Goal: Navigation & Orientation: Understand site structure

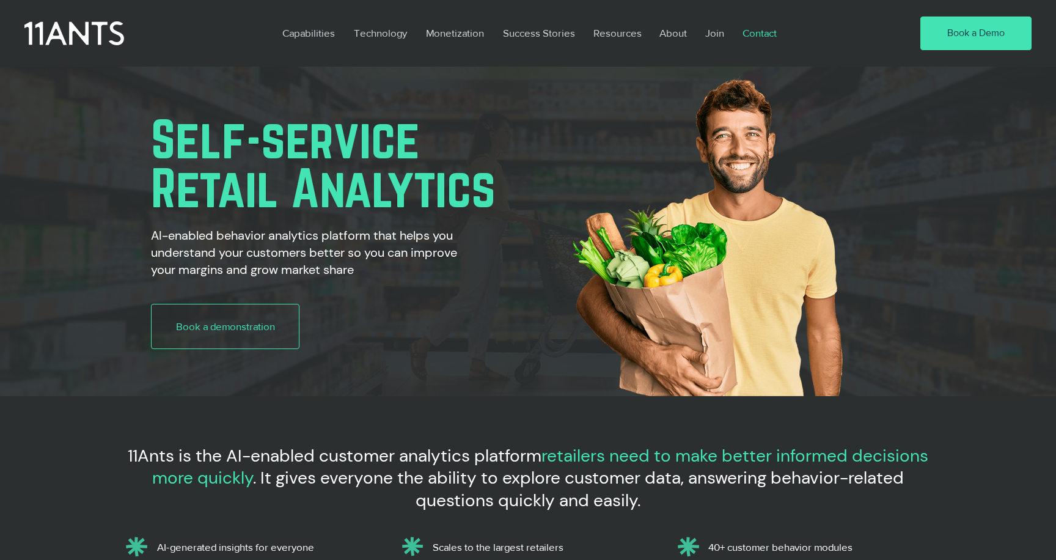
click at [764, 34] on p "Contact" at bounding box center [759, 33] width 46 height 28
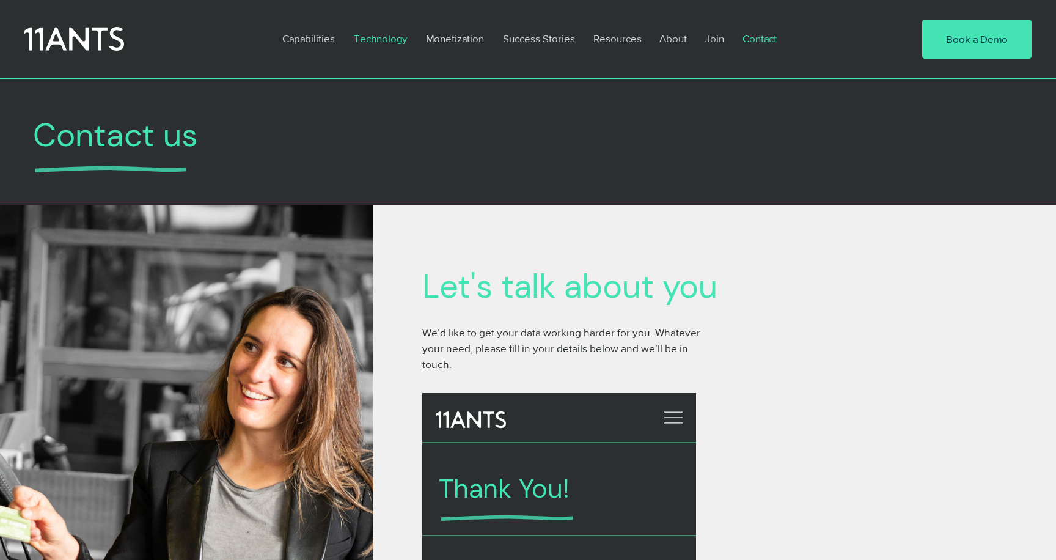
click at [388, 38] on p "Technology" at bounding box center [380, 38] width 65 height 28
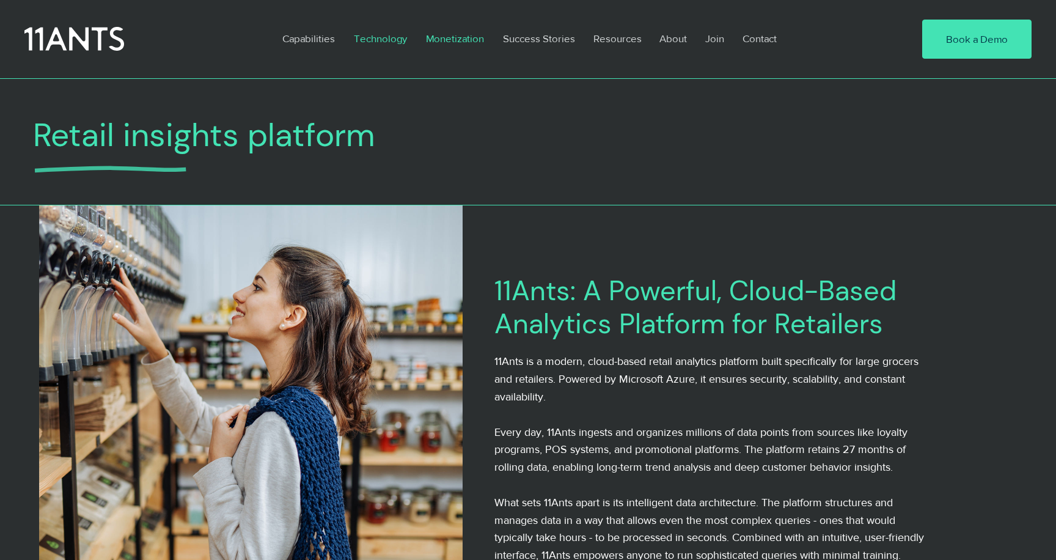
click at [456, 43] on p "Monetization" at bounding box center [455, 38] width 70 height 28
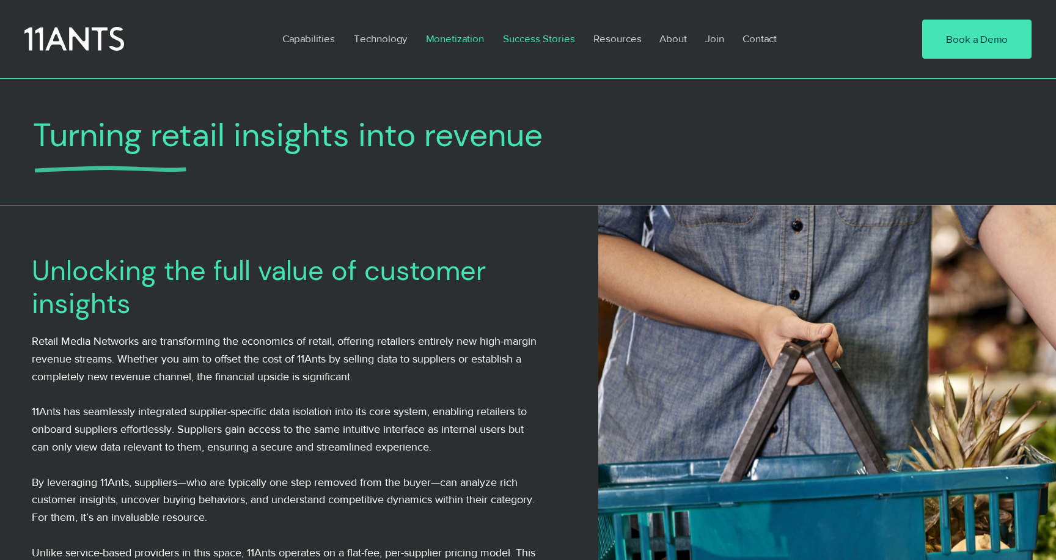
click at [550, 40] on p "Success Stories" at bounding box center [539, 38] width 84 height 28
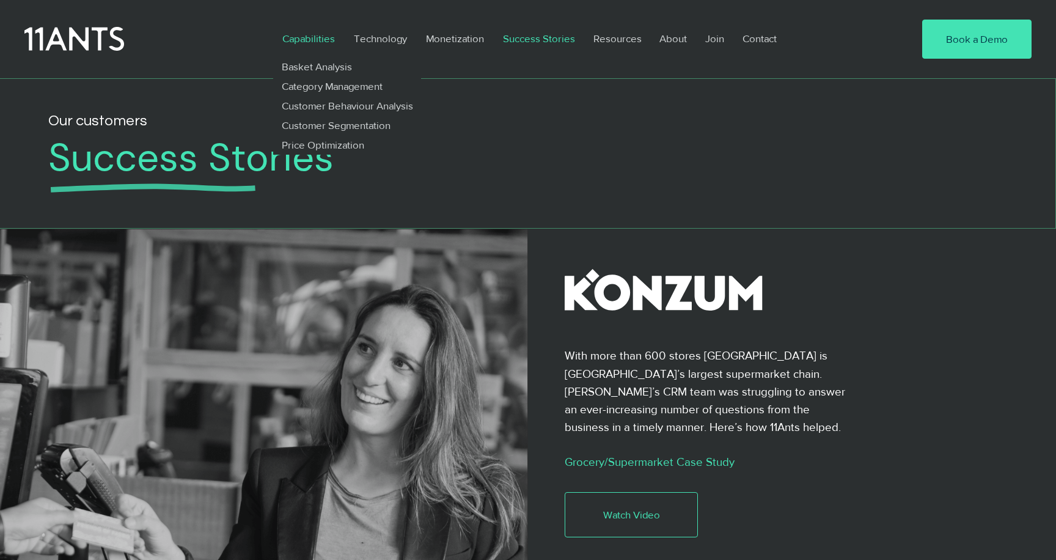
click at [306, 35] on p "Capabilities" at bounding box center [308, 38] width 65 height 28
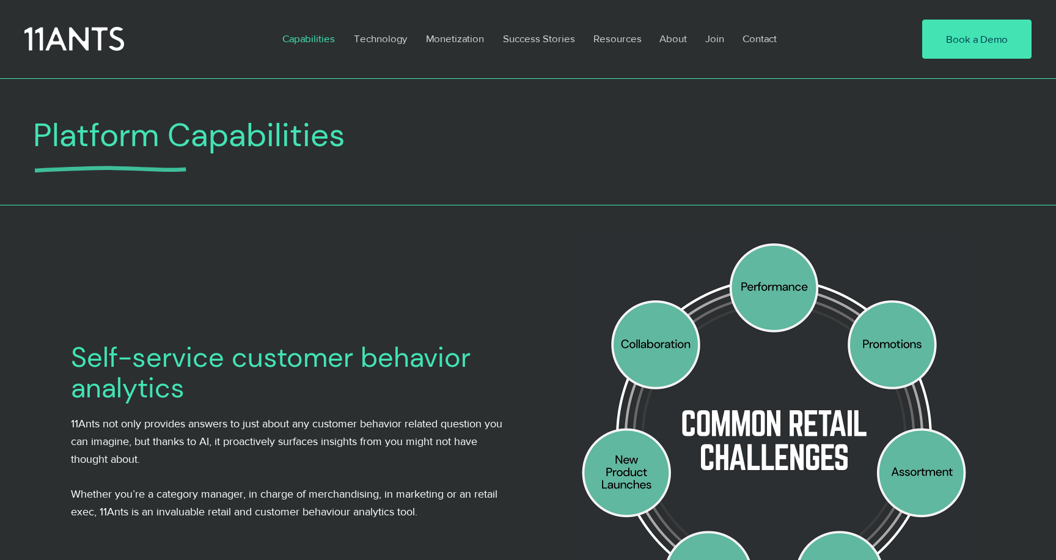
drag, startPoint x: 312, startPoint y: 252, endPoint x: 472, endPoint y: 170, distance: 180.6
click at [316, 248] on div at bounding box center [285, 431] width 492 height 452
click at [552, 39] on p "Success Stories" at bounding box center [539, 38] width 84 height 28
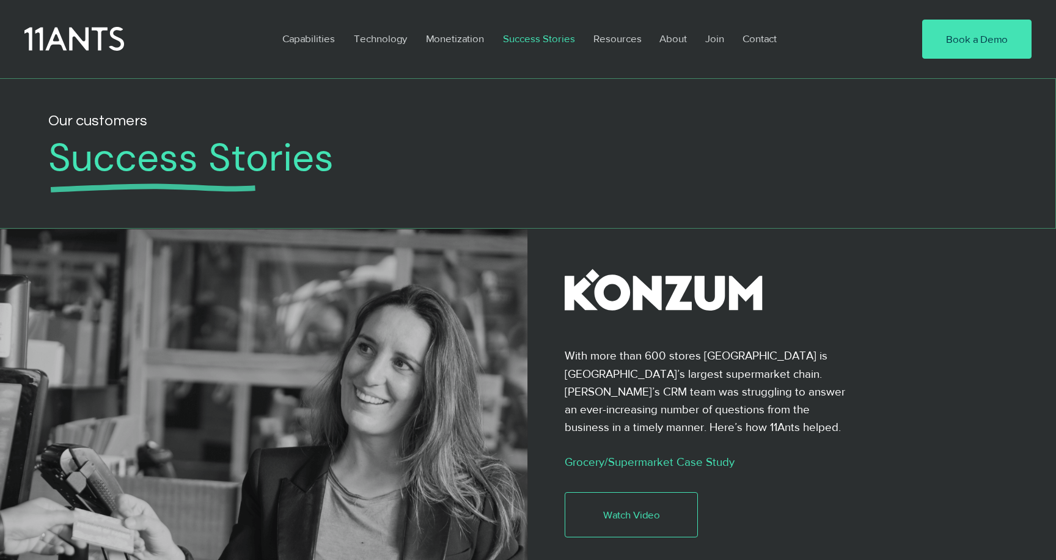
click at [610, 38] on p "Resources" at bounding box center [617, 38] width 60 height 28
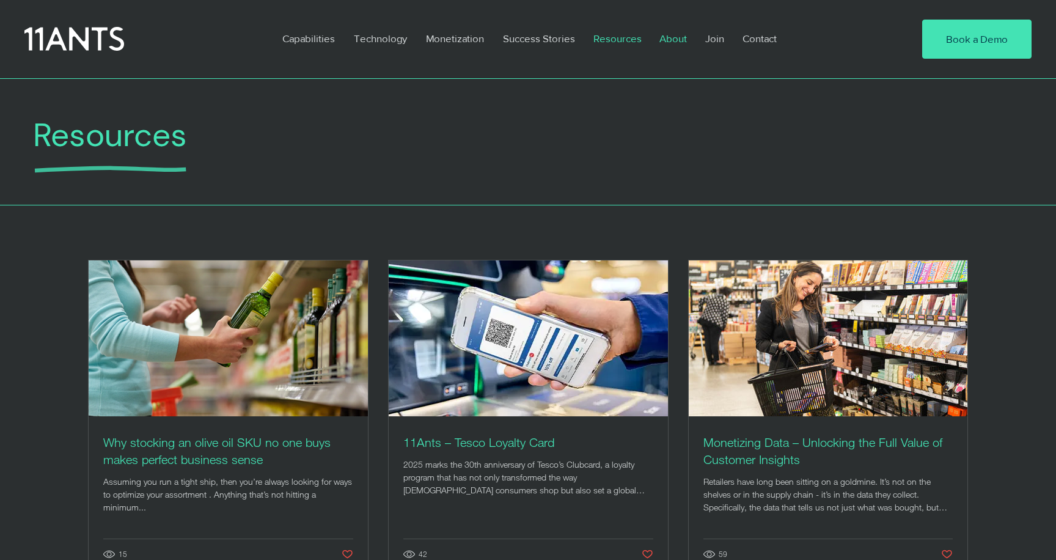
click at [675, 40] on p "About" at bounding box center [673, 38] width 40 height 28
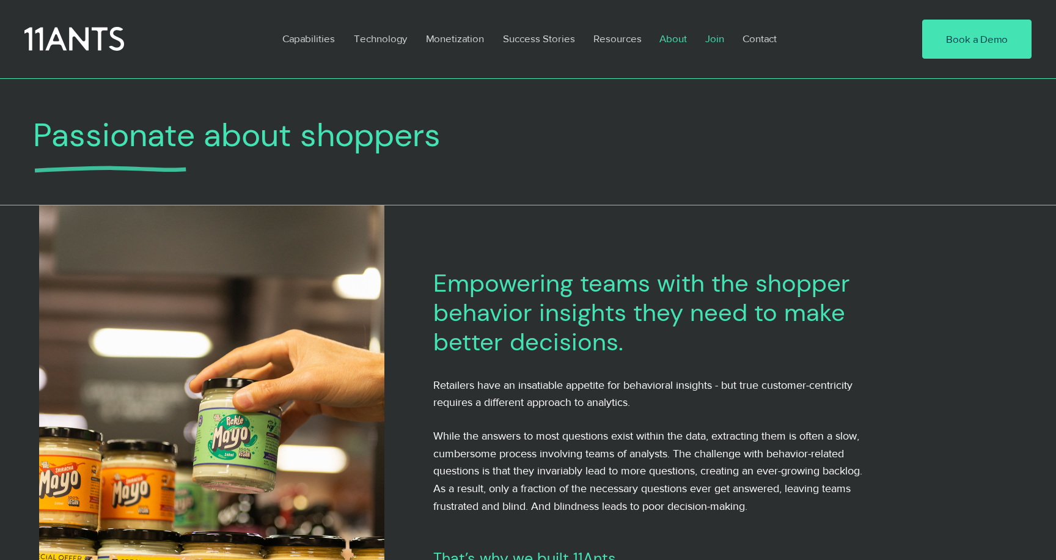
click at [712, 34] on p "Join" at bounding box center [714, 38] width 31 height 28
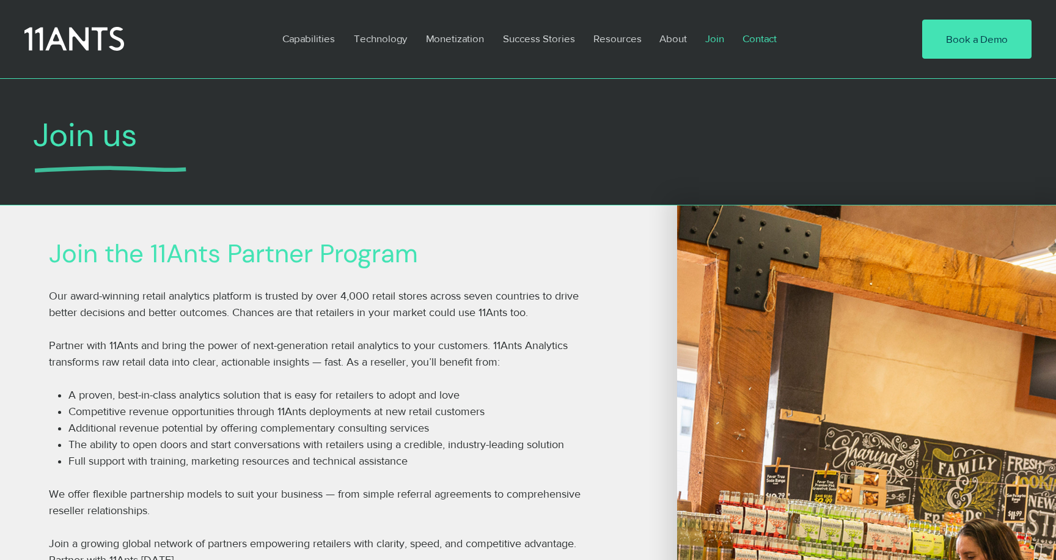
click at [762, 39] on p "Contact" at bounding box center [759, 38] width 46 height 28
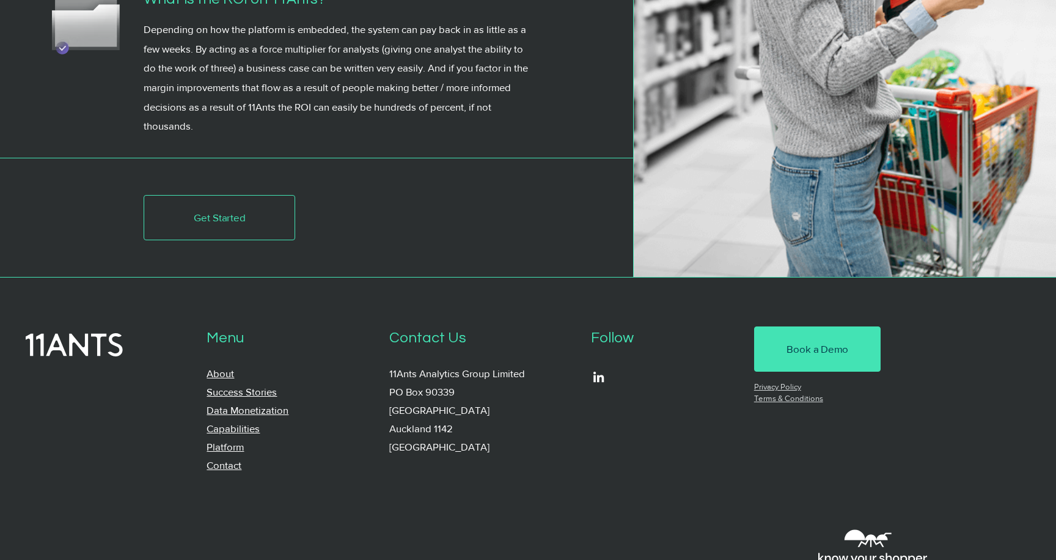
scroll to position [4414, 0]
